Goal: Transaction & Acquisition: Purchase product/service

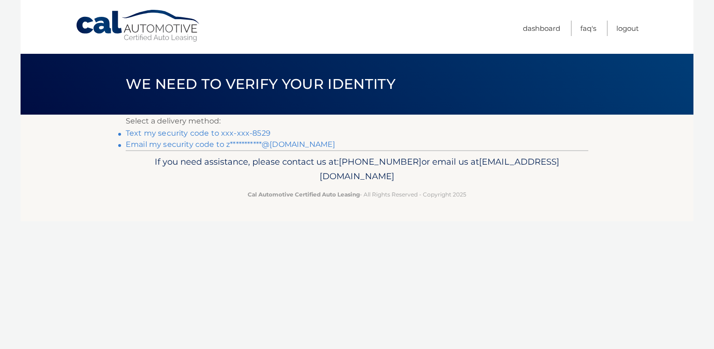
click at [257, 131] on link "Text my security code to xxx-xxx-8529" at bounding box center [198, 132] width 145 height 9
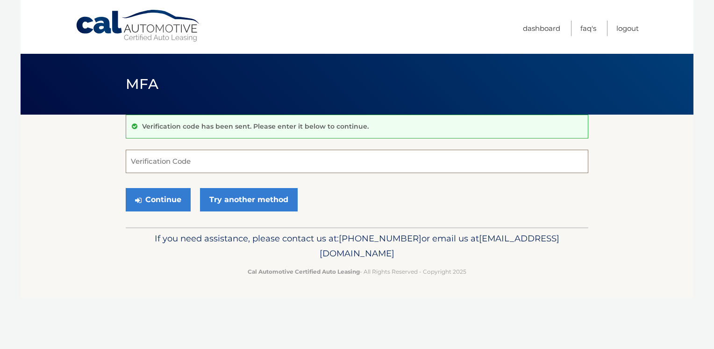
click at [156, 163] on input "Verification Code" at bounding box center [357, 161] width 463 height 23
type input "186975"
click at [153, 198] on button "Continue" at bounding box center [158, 199] width 65 height 23
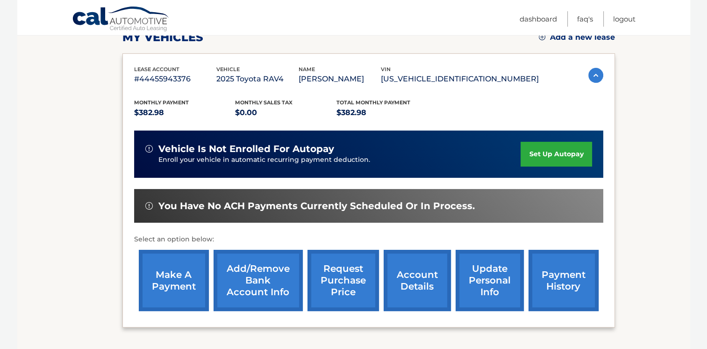
scroll to position [187, 0]
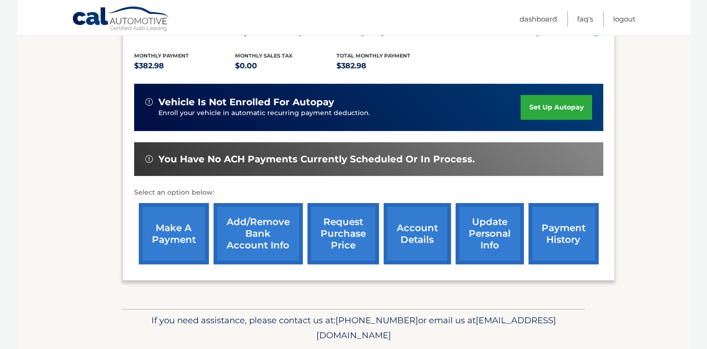
click at [172, 228] on link "make a payment" at bounding box center [174, 233] width 70 height 61
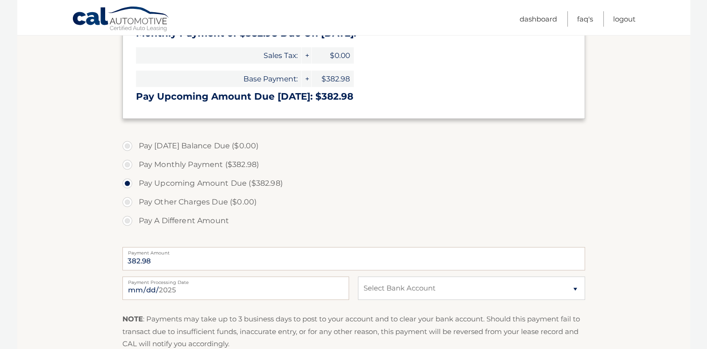
scroll to position [234, 0]
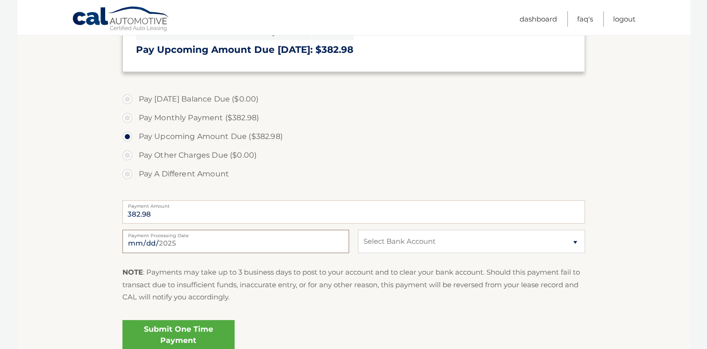
click at [228, 243] on input "2025-09-11" at bounding box center [235, 240] width 227 height 23
click at [350, 160] on label "Pay Other Charges Due ($0.00)" at bounding box center [353, 155] width 463 height 19
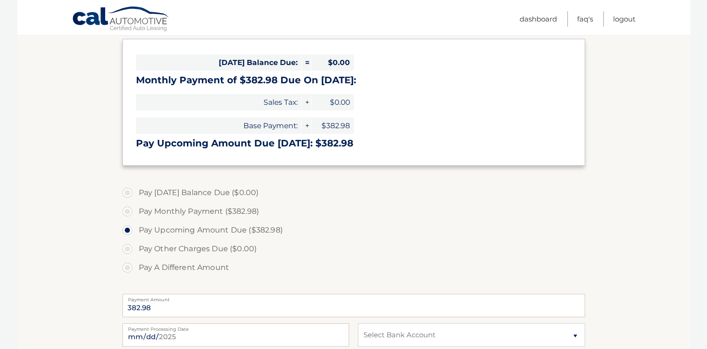
click at [277, 142] on h3 "Pay Upcoming Amount Due Sep 12: $382.98" at bounding box center [353, 143] width 435 height 12
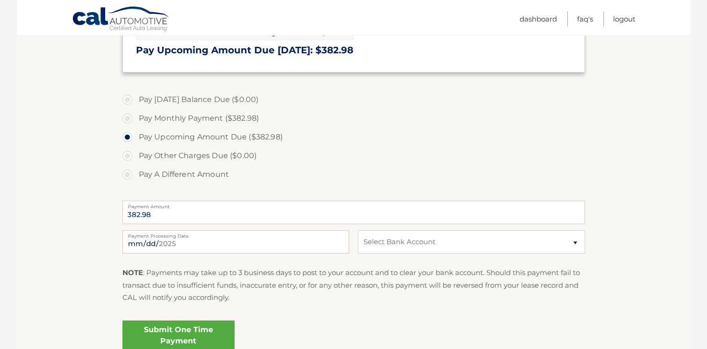
scroll to position [234, 0]
click at [178, 240] on input "2025-09-11" at bounding box center [235, 240] width 227 height 23
type input "2025-09-12"
click at [465, 243] on select "Select Bank Account Checking KEY BANK *****7439 Checking M &amp; T BANK *****97…" at bounding box center [471, 240] width 227 height 23
select select "NmUxNmRlNzktMzNjZC00YmVlLThkNjItNmUxODlkNzZiYTQ5"
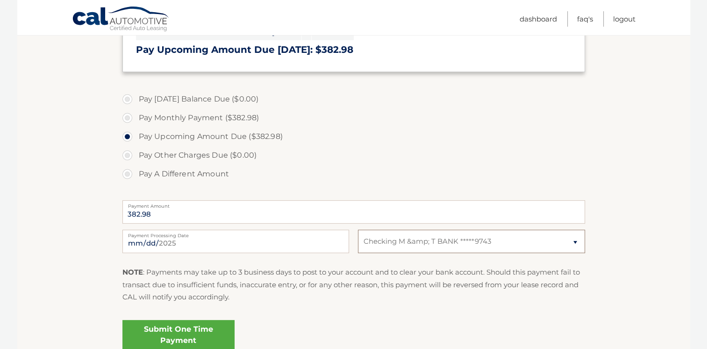
click at [358, 229] on select "Select Bank Account Checking KEY BANK *****7439 Checking M &amp; T BANK *****97…" at bounding box center [471, 240] width 227 height 23
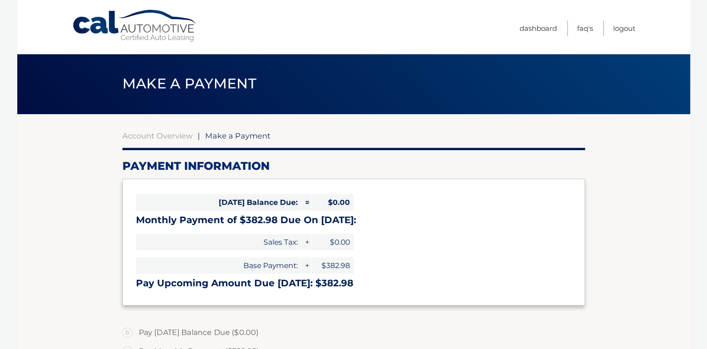
scroll to position [0, 0]
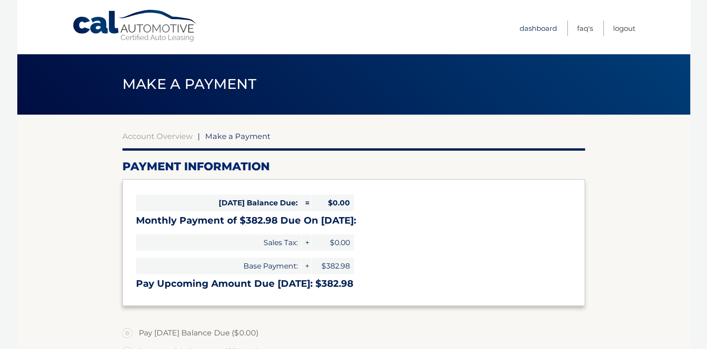
click at [551, 26] on link "Dashboard" at bounding box center [538, 28] width 37 height 15
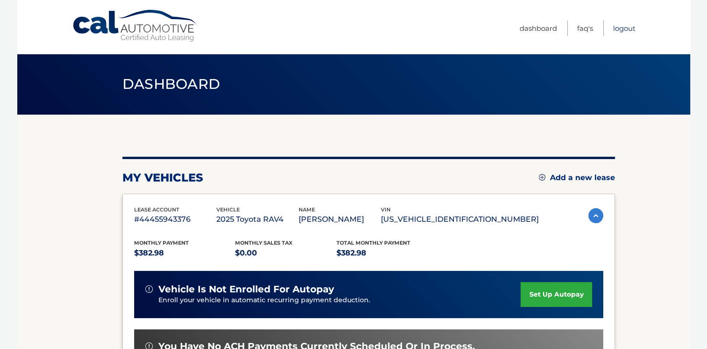
click at [622, 30] on link "Logout" at bounding box center [624, 28] width 22 height 15
